Goal: Transaction & Acquisition: Subscribe to service/newsletter

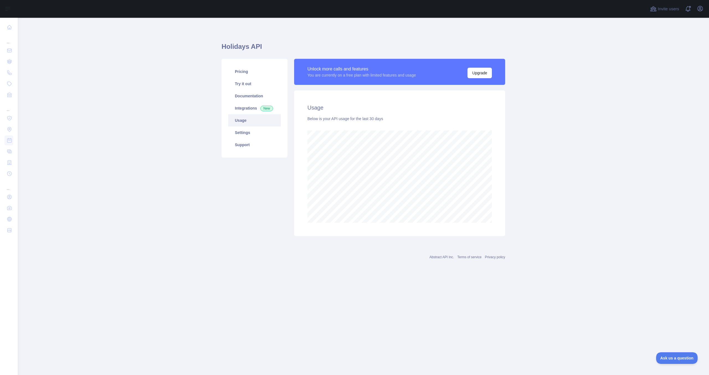
scroll to position [357, 692]
click at [251, 129] on link "Settings" at bounding box center [254, 132] width 53 height 12
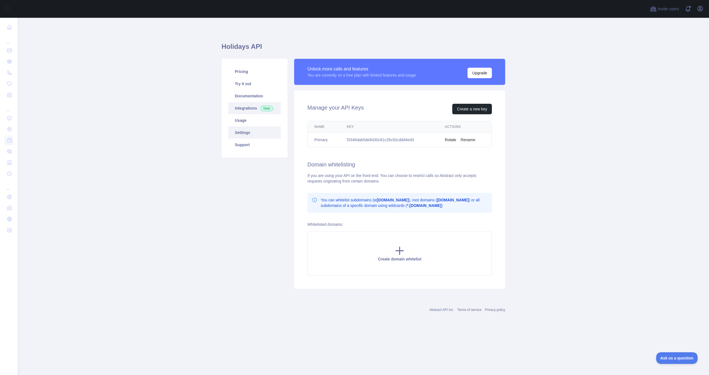
click at [247, 108] on link "Integrations New" at bounding box center [254, 108] width 53 height 12
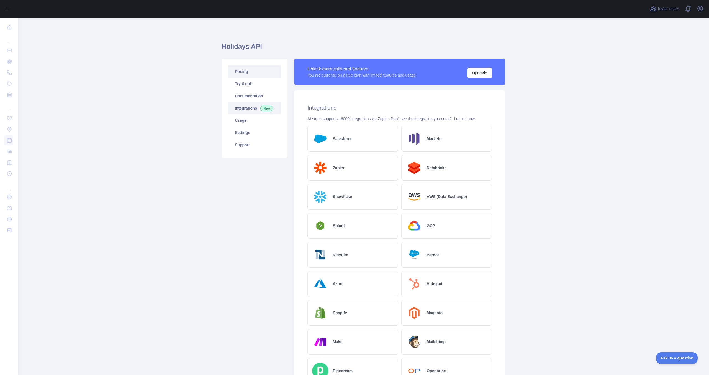
click at [244, 67] on link "Pricing" at bounding box center [254, 71] width 53 height 12
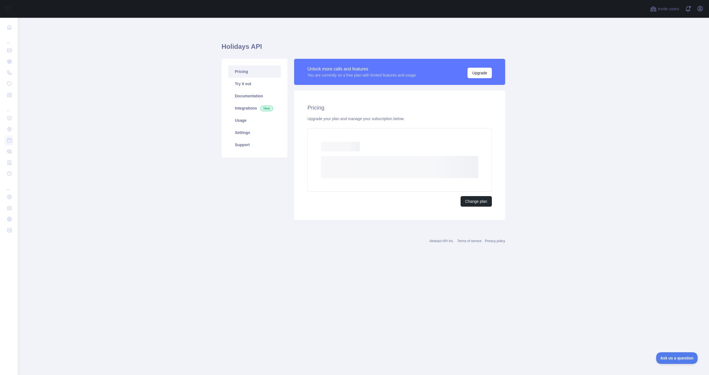
click at [244, 67] on link "Pricing" at bounding box center [254, 71] width 53 height 12
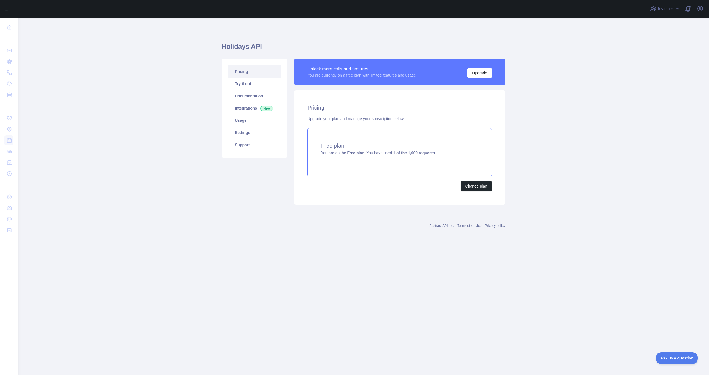
click at [442, 155] on div "Free plan You are on the Free plan . You have used 1 of the 1,000 requests ." at bounding box center [400, 152] width 185 height 48
copy div "Free plan You are on the Free plan . You have used 1 of the 1,000 requests ."
drag, startPoint x: 446, startPoint y: 158, endPoint x: 321, endPoint y: 148, distance: 124.8
click at [321, 148] on div "Free plan You are on the Free plan . You have used 1 of the 1,000 requests ." at bounding box center [400, 152] width 185 height 48
click at [244, 134] on link "Settings" at bounding box center [254, 132] width 53 height 12
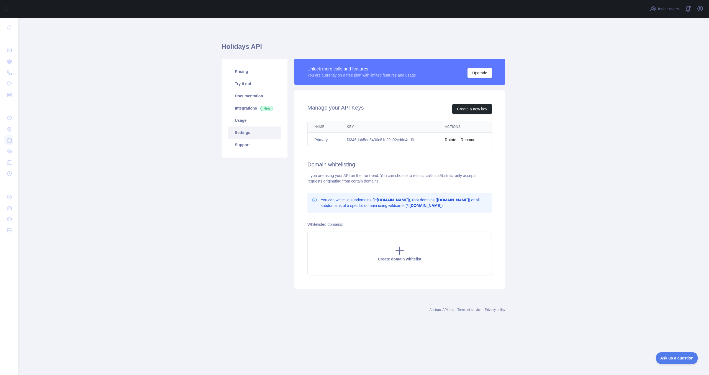
click at [395, 140] on td "f3346dab5de8430c81c29c92cddd4ed3" at bounding box center [389, 139] width 98 height 15
copy td "f3346dab5de8430c81c29c92cddd4ed3"
click at [243, 117] on link "Usage" at bounding box center [254, 120] width 53 height 12
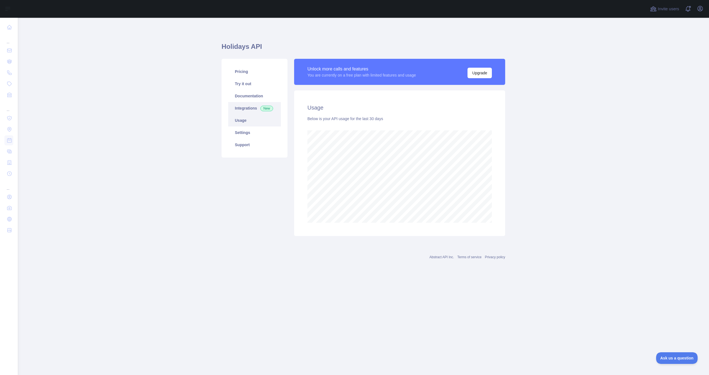
scroll to position [357, 692]
click at [245, 109] on link "Integrations New" at bounding box center [254, 108] width 53 height 12
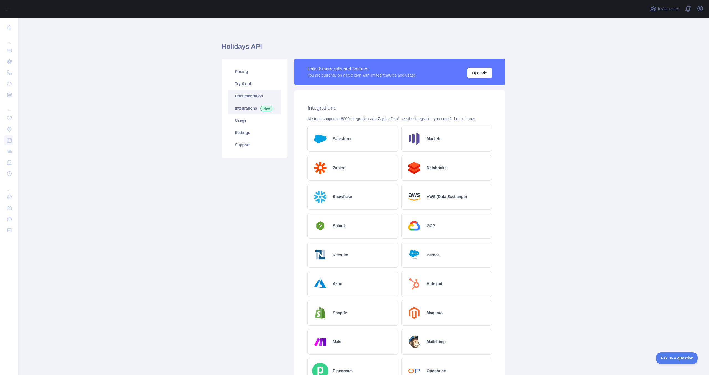
click at [248, 92] on link "Documentation" at bounding box center [254, 96] width 53 height 12
click at [268, 84] on link "Try it out" at bounding box center [254, 84] width 53 height 12
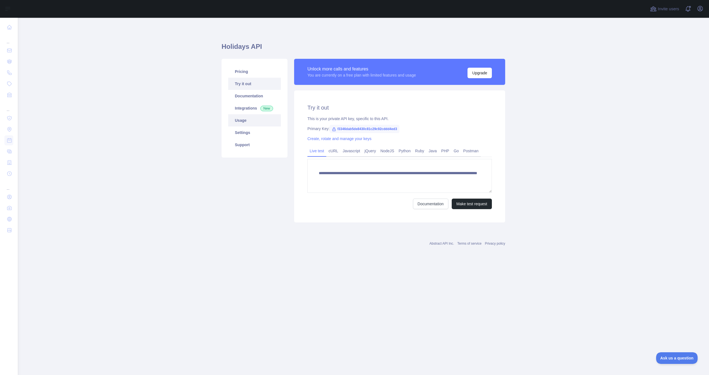
click at [260, 120] on link "Usage" at bounding box center [254, 120] width 53 height 12
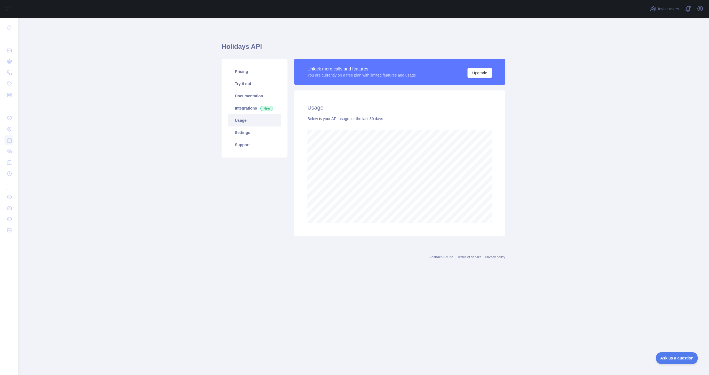
scroll to position [357, 692]
click at [246, 70] on link "Pricing" at bounding box center [254, 71] width 53 height 12
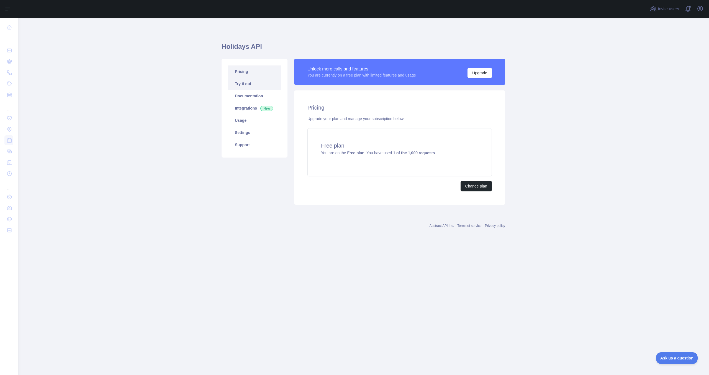
click at [244, 83] on link "Try it out" at bounding box center [254, 84] width 53 height 12
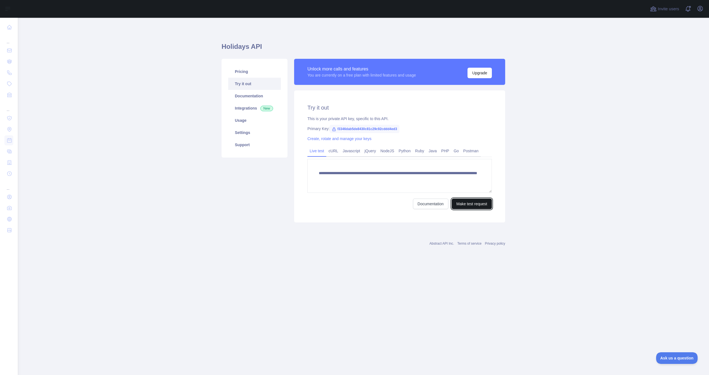
click at [460, 204] on button "Make test request" at bounding box center [472, 203] width 40 height 11
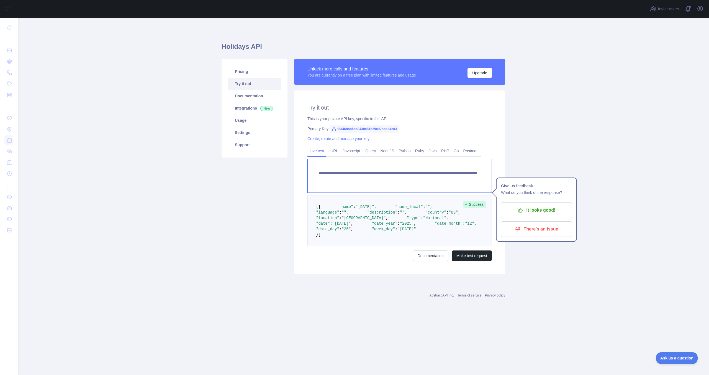
click at [356, 182] on textarea "**********" at bounding box center [400, 176] width 185 height 34
click at [253, 122] on link "Usage" at bounding box center [254, 120] width 53 height 12
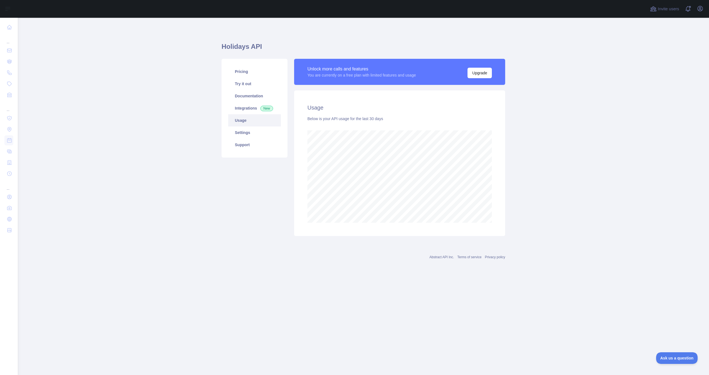
scroll to position [357, 692]
click at [245, 73] on link "Pricing" at bounding box center [254, 71] width 53 height 12
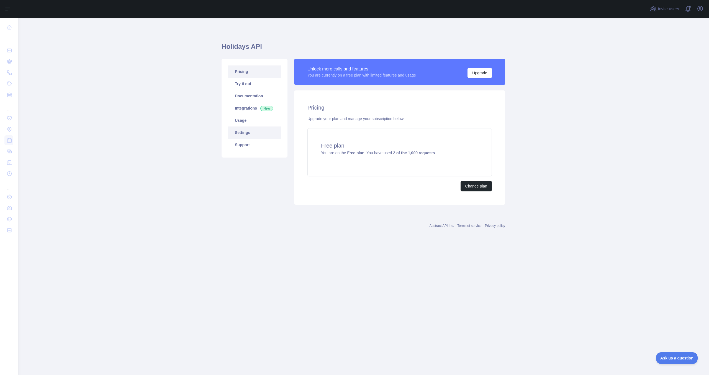
click at [248, 133] on link "Settings" at bounding box center [254, 132] width 53 height 12
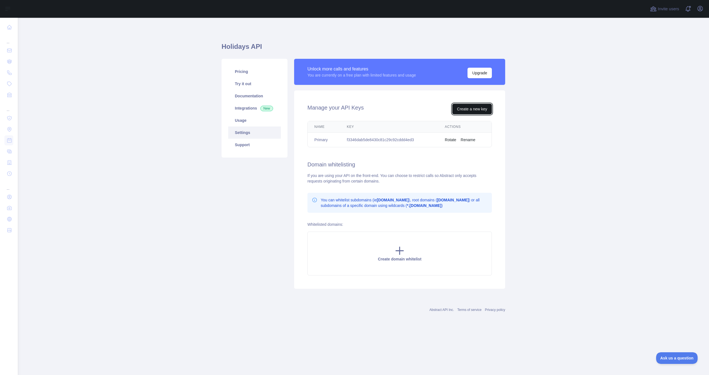
click at [460, 111] on button "Create a new key" at bounding box center [472, 109] width 40 height 11
